Goal: Transaction & Acquisition: Purchase product/service

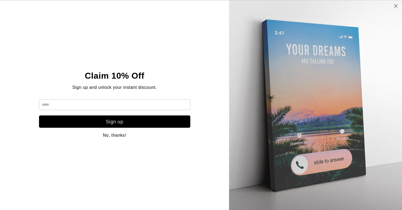
click at [397, 6] on icon at bounding box center [396, 6] width 5 height 4
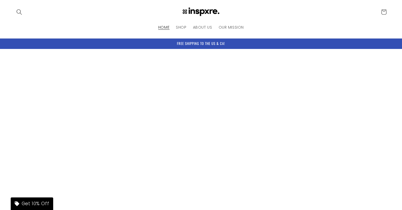
click at [18, 12] on icon "Search" at bounding box center [19, 12] width 6 height 6
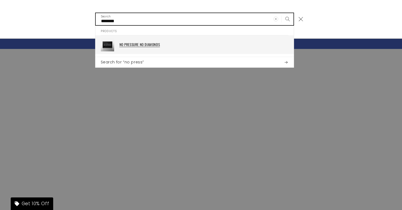
type input "********"
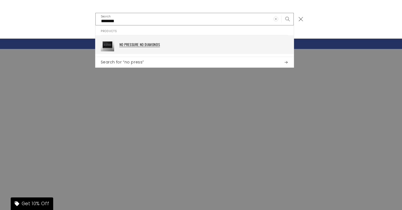
click at [185, 50] on div "NO PRESSURE NO DIAMONDS" at bounding box center [203, 44] width 169 height 13
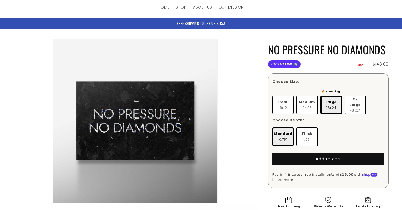
scroll to position [25, 0]
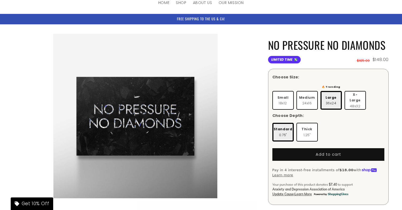
click at [356, 99] on label "X-Large 48x32" at bounding box center [355, 100] width 21 height 19
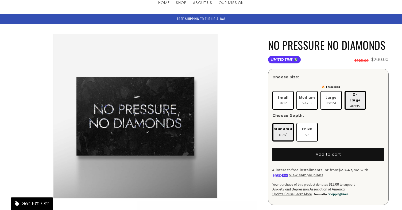
click at [331, 95] on span "Large" at bounding box center [331, 98] width 11 height 6
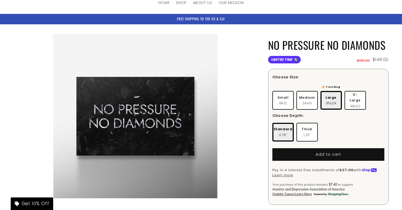
click at [353, 94] on span "X-Large" at bounding box center [355, 97] width 15 height 11
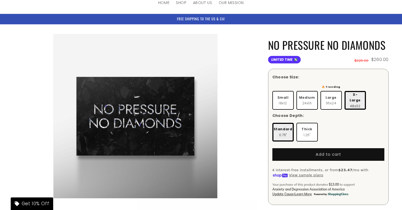
click at [242, 89] on li "Open media 1 in modal" at bounding box center [135, 116] width 244 height 164
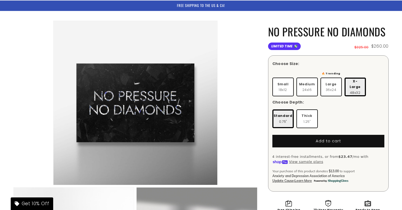
click at [248, 80] on li "Open media 1 in modal" at bounding box center [135, 103] width 244 height 164
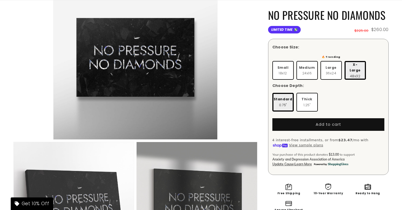
click at [248, 80] on li "Open media 1 in modal" at bounding box center [135, 57] width 244 height 164
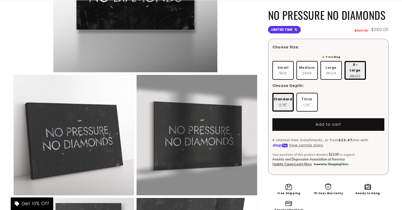
scroll to position [167, 0]
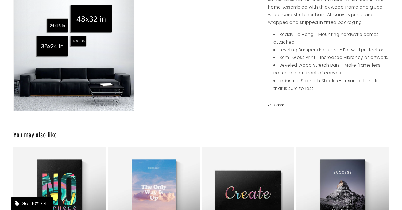
scroll to position [680, 0]
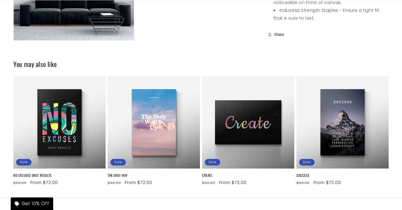
click at [233, 57] on product-recommendations "You may also like NO EXCUSES ONLY RESULTS Sale NO EXCUSES ONLY RESULTS Regular …" at bounding box center [201, 124] width 402 height 148
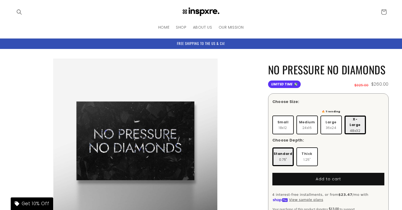
scroll to position [0, 0]
click at [160, 33] on header "HOME SHOP ABOUT US OUR MISSION Country/region United States | USD $ Search Afgh…" at bounding box center [201, 19] width 402 height 38
click at [163, 29] on span "HOME" at bounding box center [163, 27] width 11 height 5
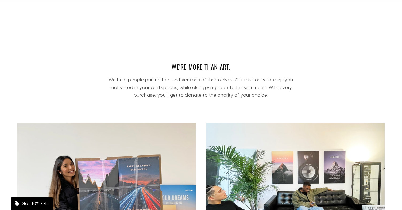
click at [176, 98] on div "WE'RE MORE THAN ART. We help people pursue the best versions of themselves. Our…" at bounding box center [201, 82] width 402 height 61
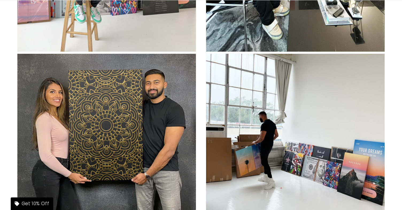
click at [197, 101] on div at bounding box center [106, 143] width 187 height 179
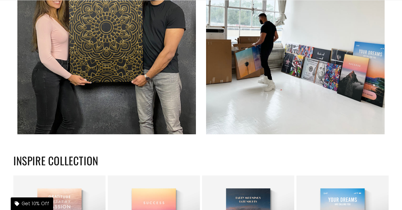
scroll to position [709, 0]
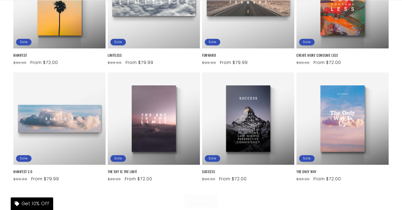
scroll to position [957, 0]
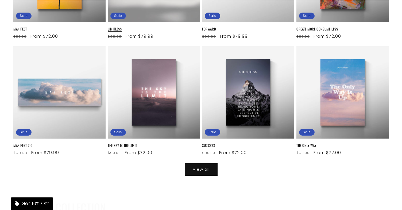
click at [149, 31] on link "LIMITLESS" at bounding box center [154, 29] width 92 height 5
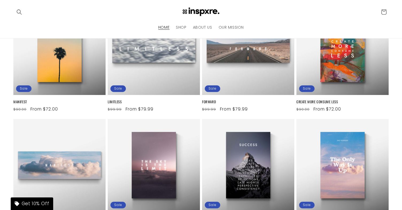
scroll to position [883, 0]
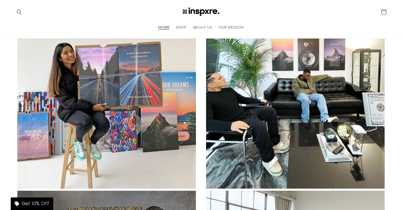
scroll to position [355, 0]
